Goal: Task Accomplishment & Management: Use online tool/utility

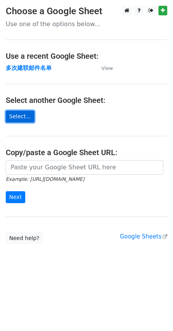
click at [25, 116] on link "Select..." at bounding box center [20, 116] width 29 height 12
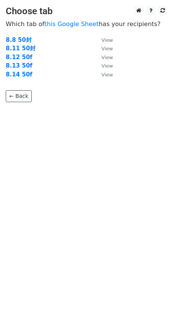
click at [21, 78] on td "8.14 50f" at bounding box center [50, 74] width 88 height 9
click at [20, 74] on strong "8.14 50f" at bounding box center [19, 74] width 27 height 7
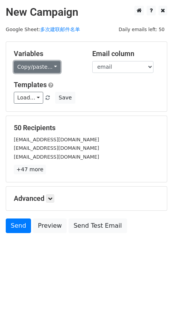
click at [42, 69] on link "Copy/paste..." at bounding box center [37, 67] width 47 height 12
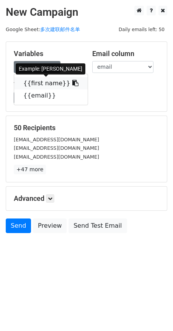
click at [41, 85] on link "{{first name}}" at bounding box center [51, 83] width 74 height 12
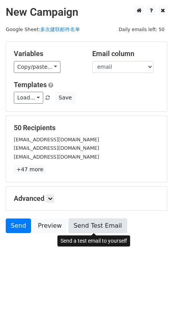
click at [83, 221] on link "Send Test Email" at bounding box center [98, 225] width 58 height 15
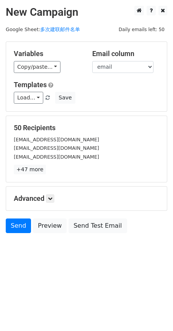
click at [42, 199] on h5 "Advanced" at bounding box center [87, 198] width 146 height 8
click at [47, 199] on h5 "Advanced" at bounding box center [87, 198] width 146 height 8
click at [53, 196] on icon at bounding box center [50, 198] width 5 height 5
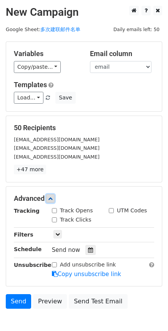
click at [53, 196] on icon at bounding box center [50, 198] width 5 height 5
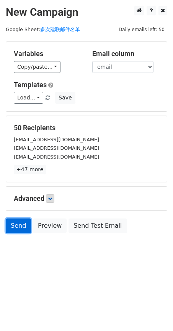
click at [21, 226] on link "Send" at bounding box center [18, 225] width 25 height 15
